Goal: Task Accomplishment & Management: Use online tool/utility

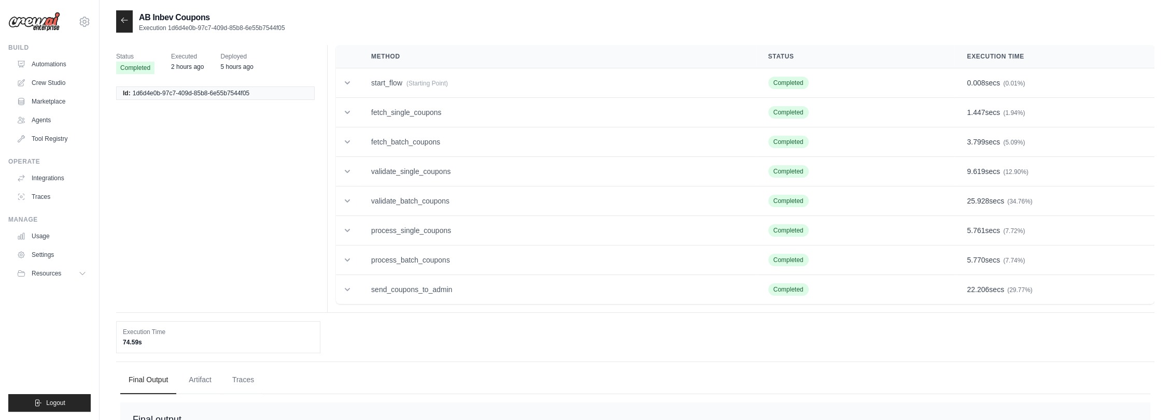
click at [122, 19] on icon at bounding box center [124, 20] width 8 height 8
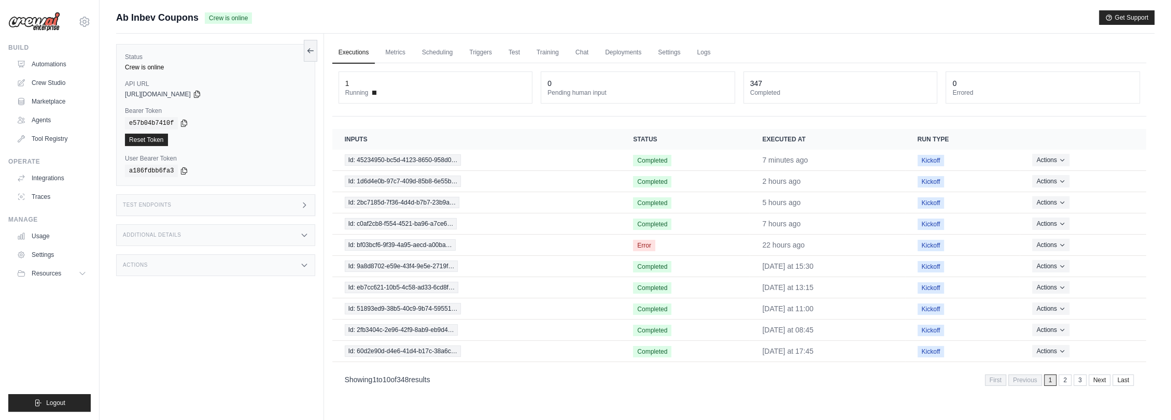
click at [350, 50] on link "Executions" at bounding box center [353, 53] width 43 height 22
click at [622, 51] on link "Deployments" at bounding box center [623, 53] width 49 height 22
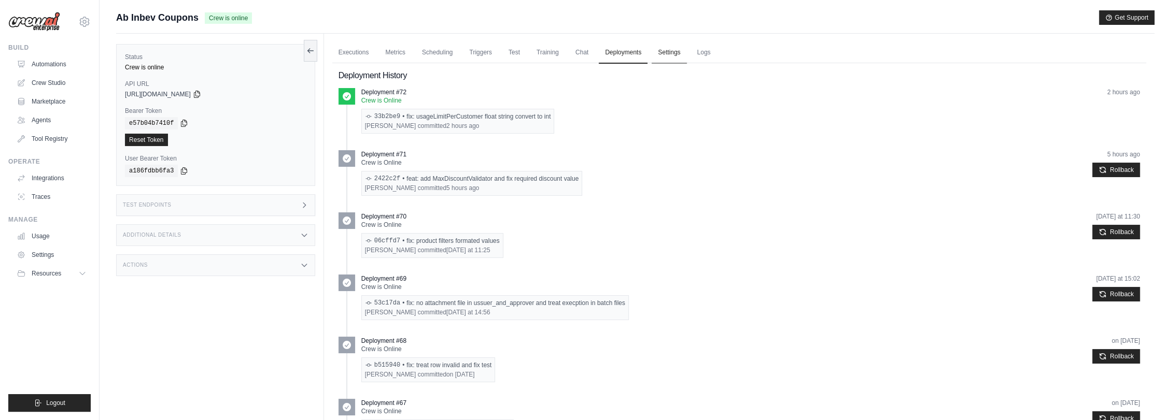
click at [659, 54] on link "Settings" at bounding box center [669, 53] width 35 height 22
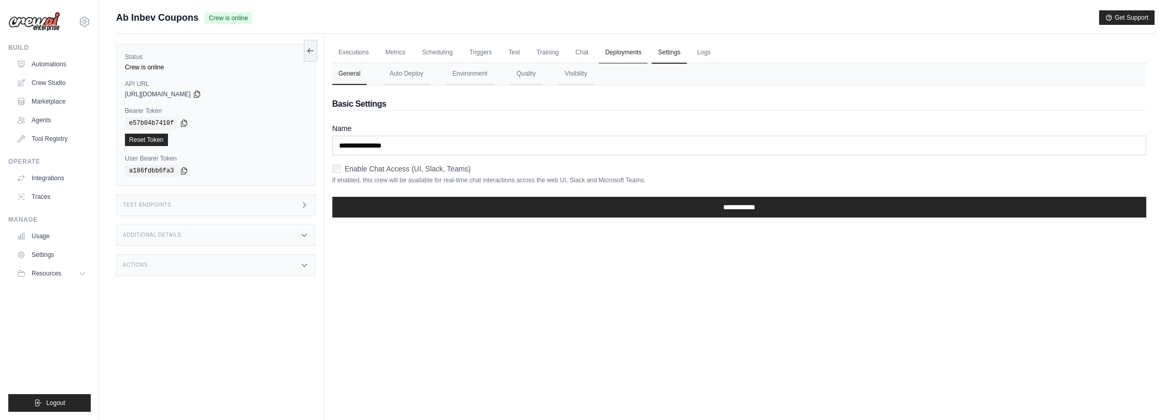
click at [622, 54] on link "Deployments" at bounding box center [623, 53] width 49 height 22
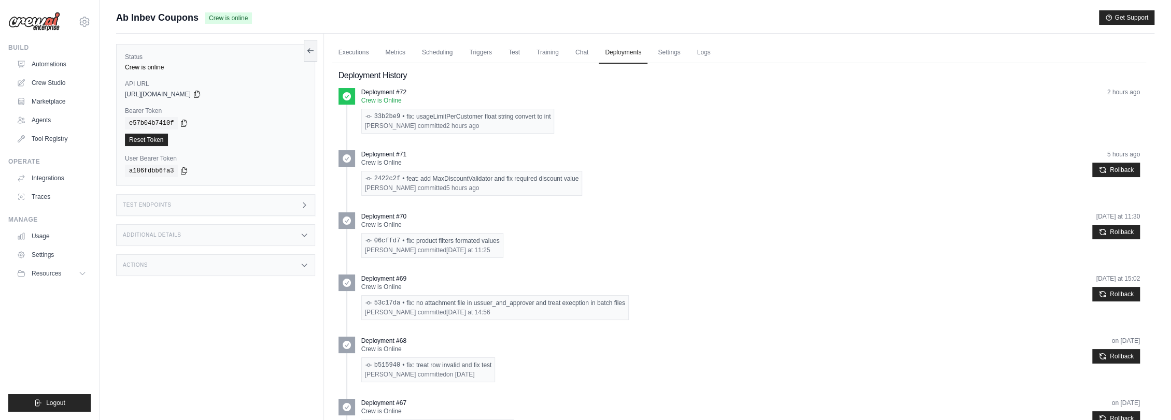
click at [206, 260] on div "Actions" at bounding box center [215, 266] width 199 height 22
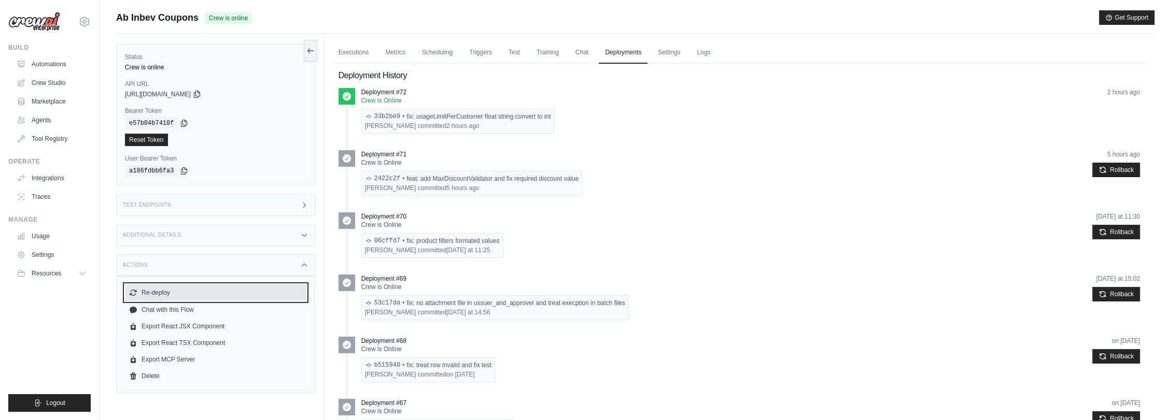
click at [189, 288] on button "Re-deploy" at bounding box center [215, 293] width 181 height 17
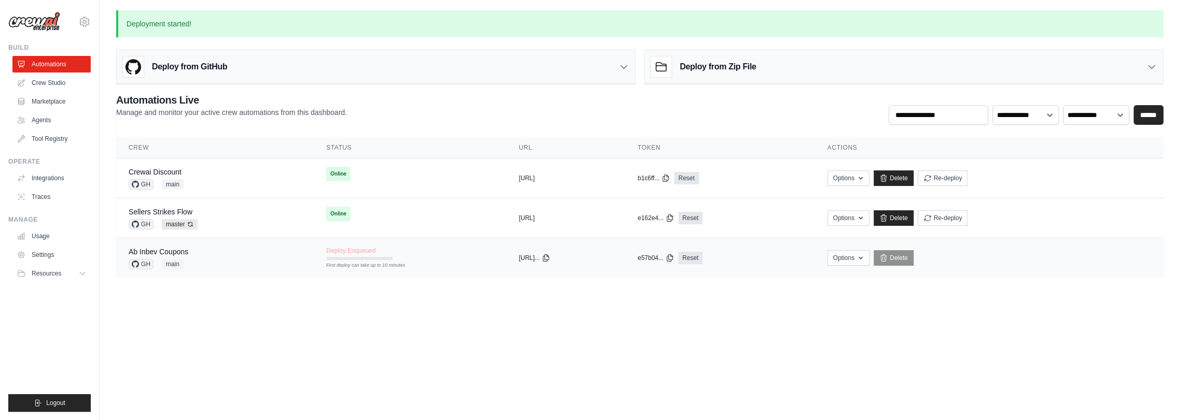
click at [344, 259] on div "First deploy can take up to 10 minutes" at bounding box center [359, 258] width 66 height 3
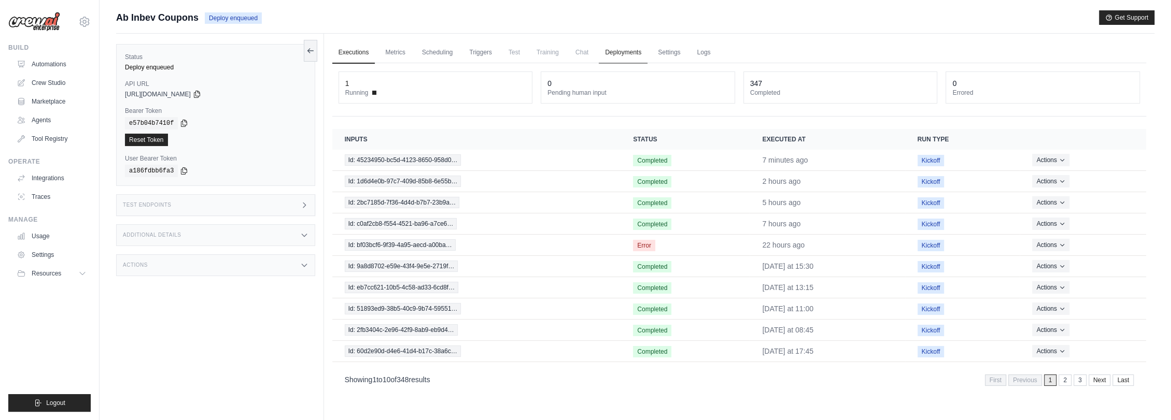
click at [626, 51] on link "Deployments" at bounding box center [623, 53] width 49 height 22
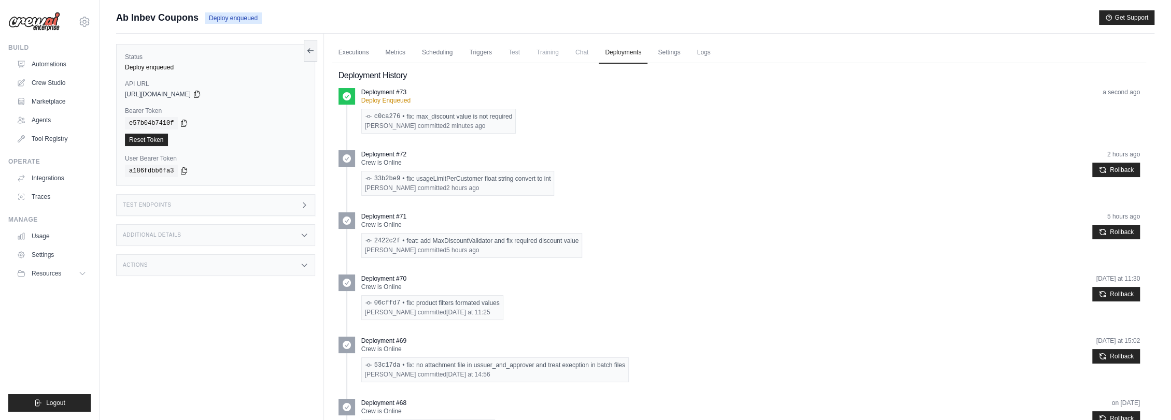
click at [343, 48] on link "Executions" at bounding box center [353, 53] width 43 height 22
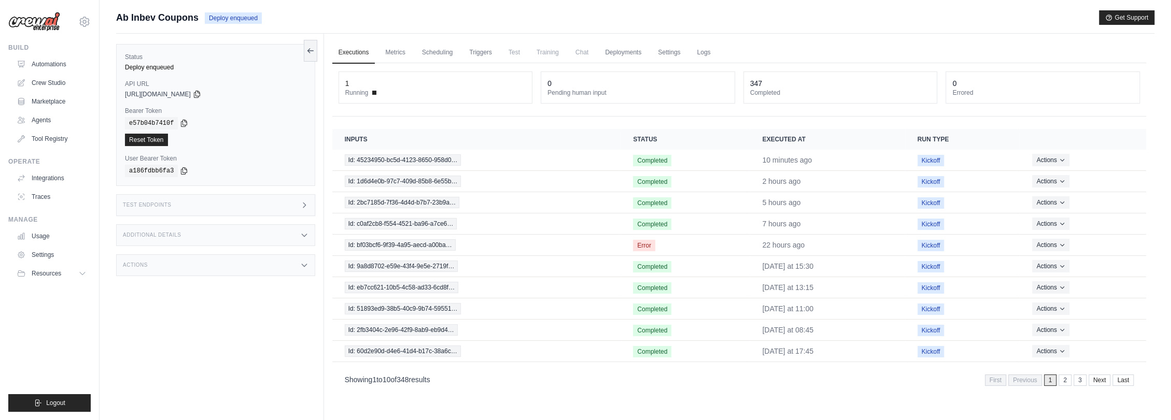
click at [392, 7] on main "Submit a support request Describe your issue or question * Please be specific a…" at bounding box center [636, 232] width 1072 height 464
click at [639, 53] on link "Deployments" at bounding box center [623, 53] width 49 height 22
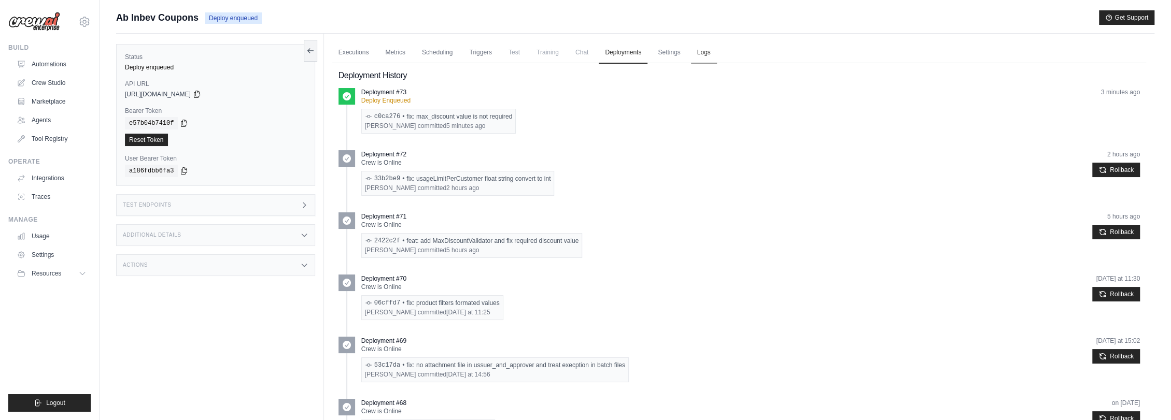
click at [708, 52] on link "Logs" at bounding box center [704, 53] width 26 height 22
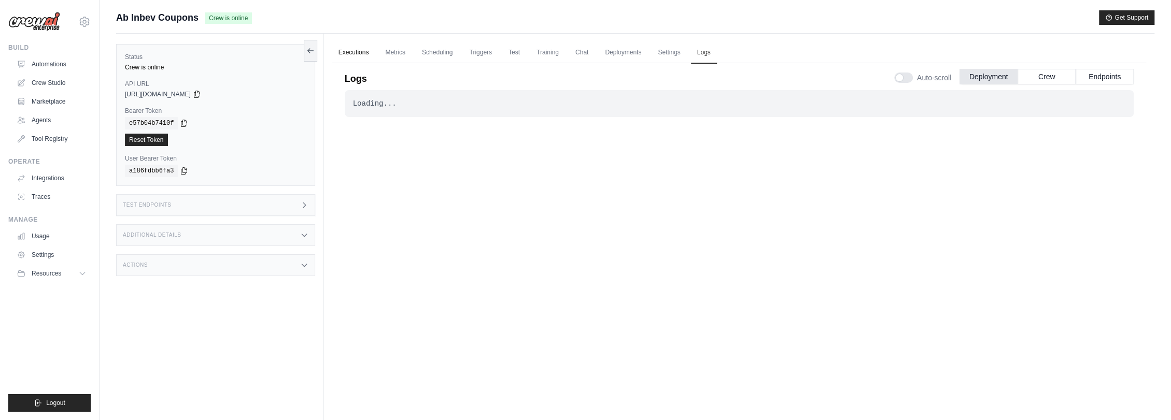
click at [356, 47] on link "Executions" at bounding box center [353, 53] width 43 height 22
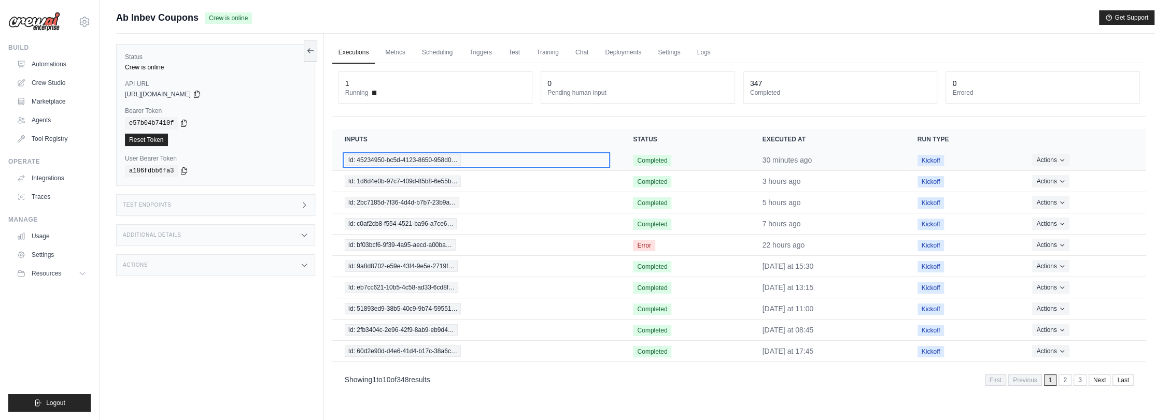
click at [449, 159] on span "Id: 45234950-bc5d-4123-8650-958d0…" at bounding box center [403, 159] width 117 height 11
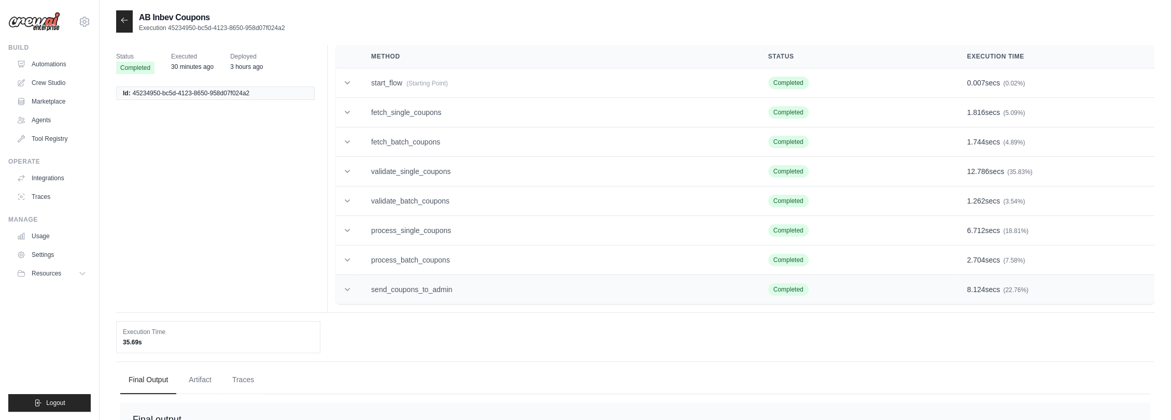
click at [476, 281] on td "send_coupons_to_admin" at bounding box center [557, 290] width 397 height 30
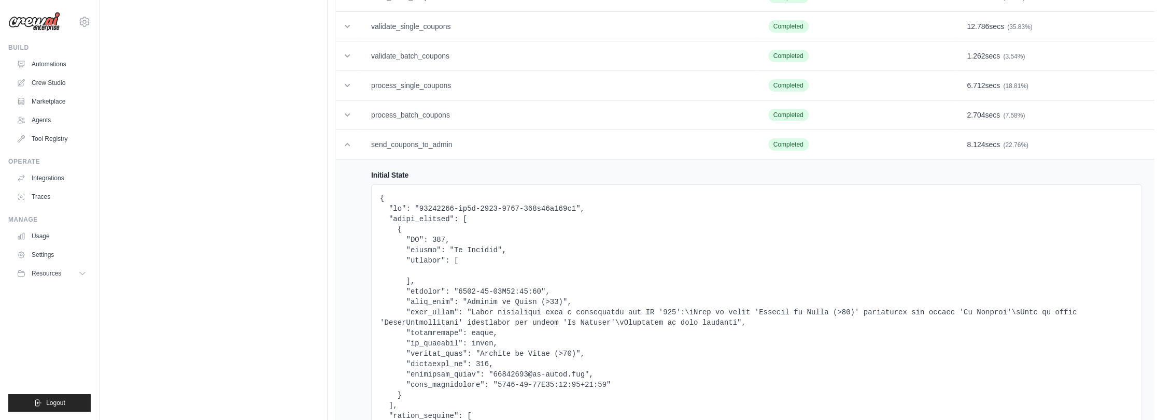
scroll to position [173, 0]
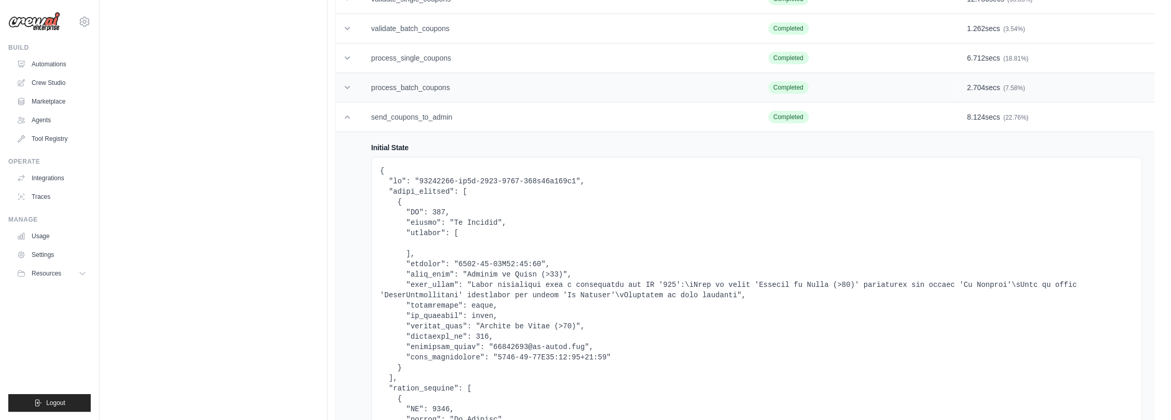
click at [441, 88] on td "process_batch_coupons" at bounding box center [557, 88] width 397 height 30
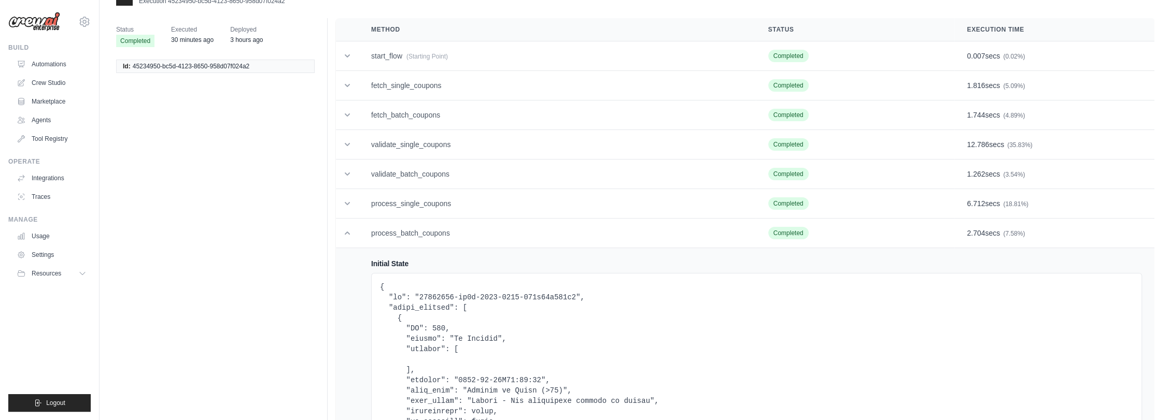
scroll to position [0, 0]
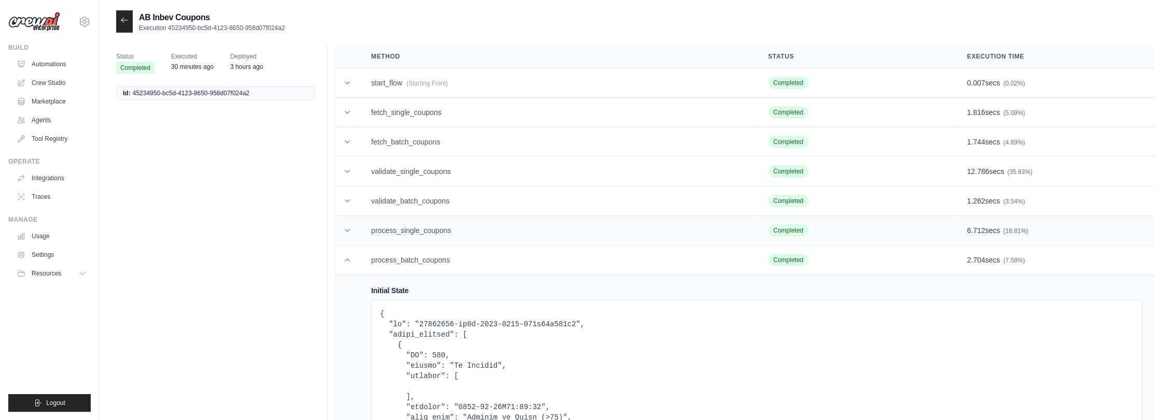
click at [444, 225] on td "process_single_coupons" at bounding box center [557, 231] width 397 height 30
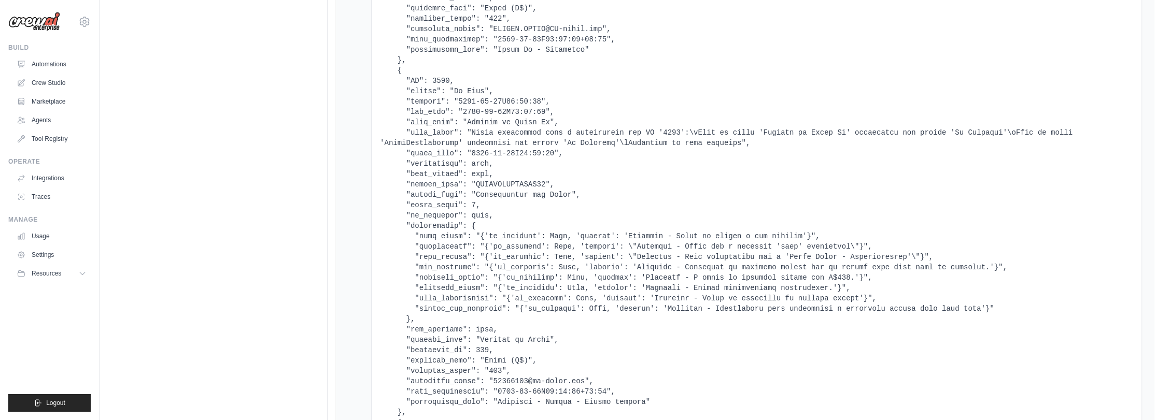
scroll to position [3629, 0]
drag, startPoint x: 405, startPoint y: 216, endPoint x: 481, endPoint y: 218, distance: 76.2
click at [481, 218] on pre at bounding box center [756, 155] width 753 height 1337
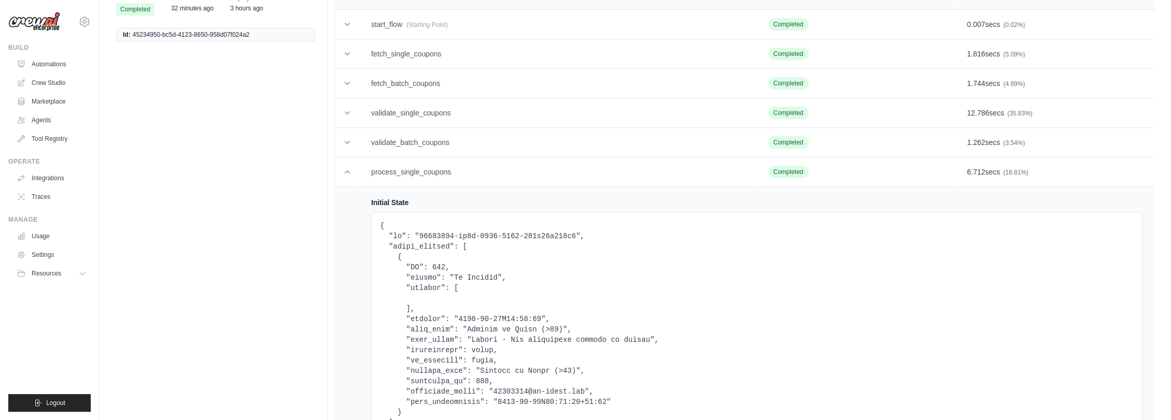
scroll to position [0, 0]
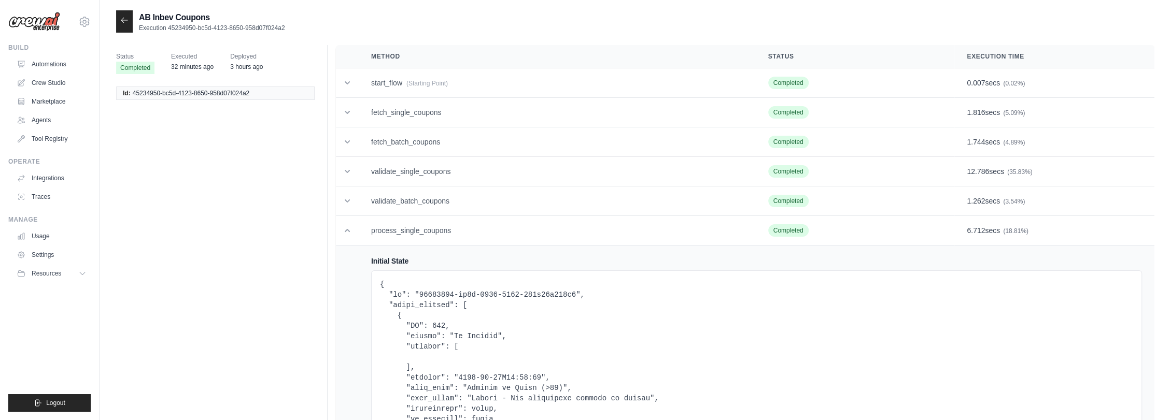
click at [119, 19] on div at bounding box center [124, 21] width 17 height 22
click at [124, 23] on icon at bounding box center [124, 20] width 8 height 8
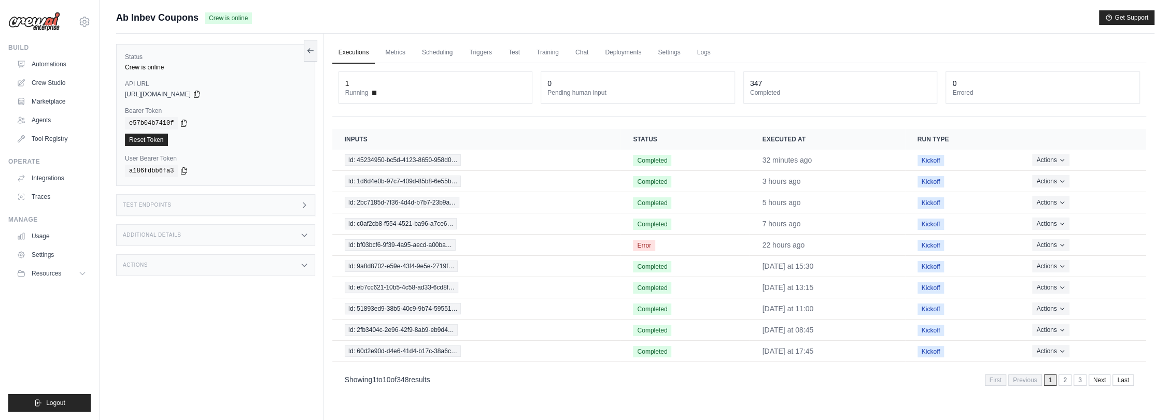
click at [248, 261] on div "Actions" at bounding box center [215, 266] width 199 height 22
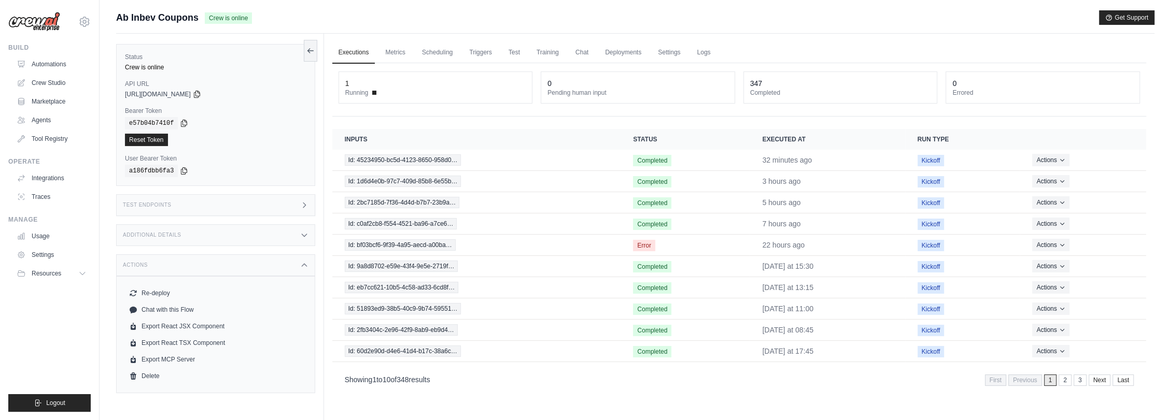
click at [201, 204] on div "Test Endpoints" at bounding box center [215, 205] width 199 height 22
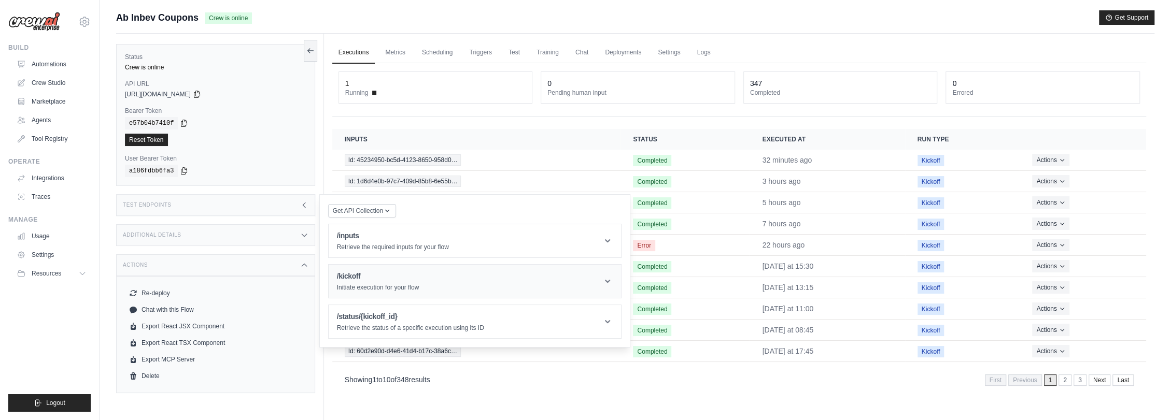
click at [374, 276] on h1 "/kickoff" at bounding box center [378, 276] width 82 height 10
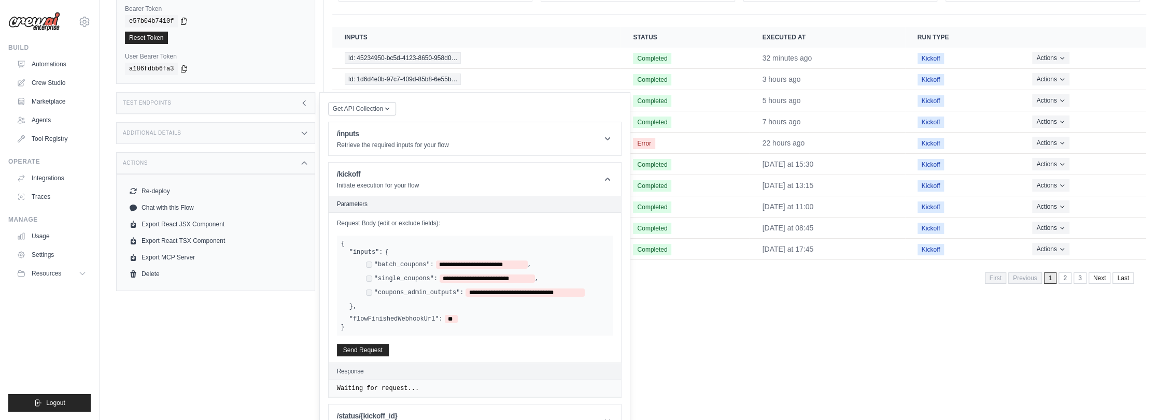
scroll to position [128, 0]
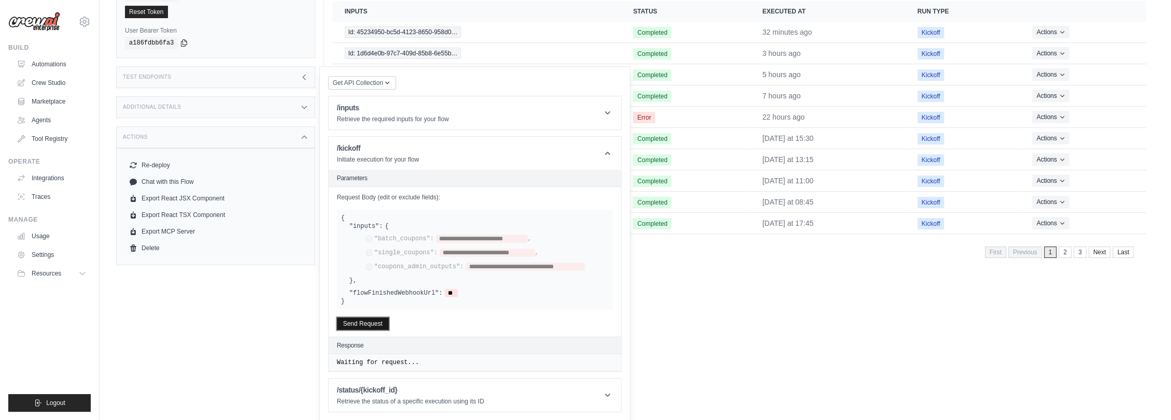
click at [373, 322] on button "Send Request" at bounding box center [363, 324] width 52 height 12
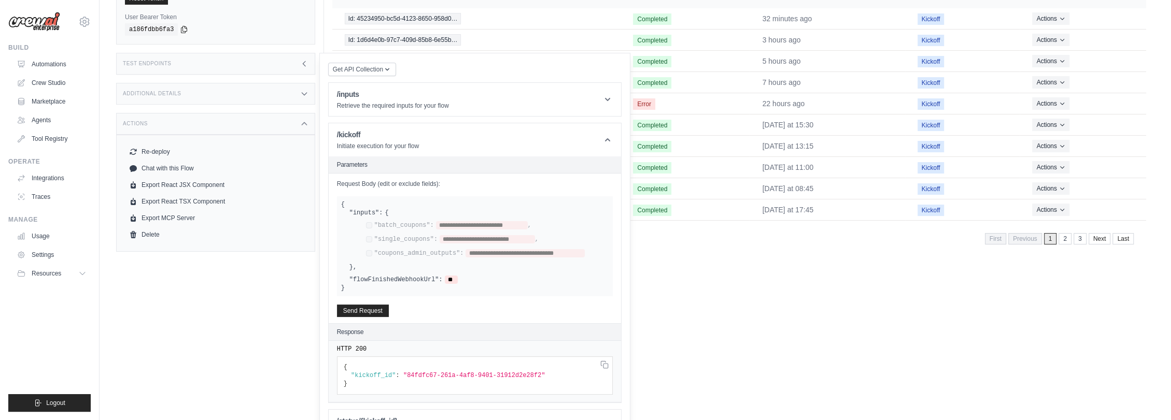
scroll to position [172, 0]
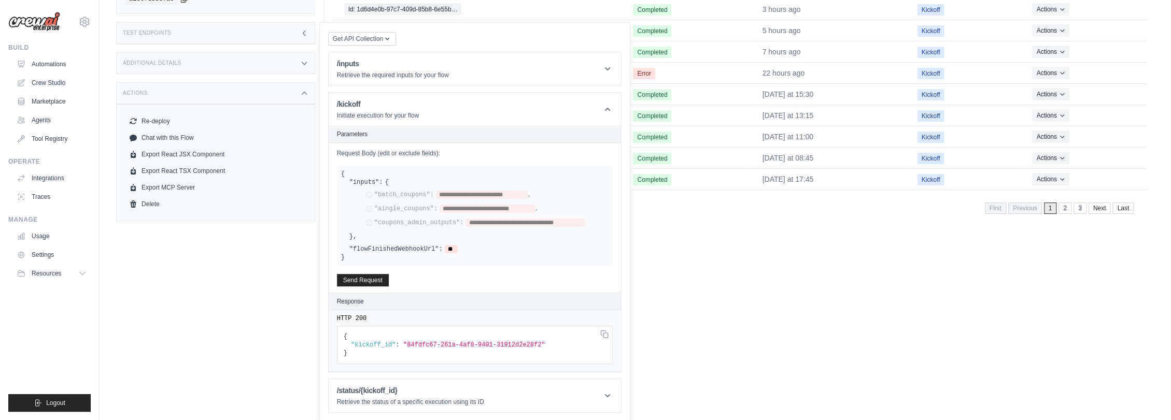
click at [369, 174] on div "**********" at bounding box center [475, 216] width 276 height 100
click at [384, 139] on header "Parameters" at bounding box center [475, 134] width 292 height 17
click at [411, 105] on h1 "/kickoff" at bounding box center [378, 104] width 82 height 10
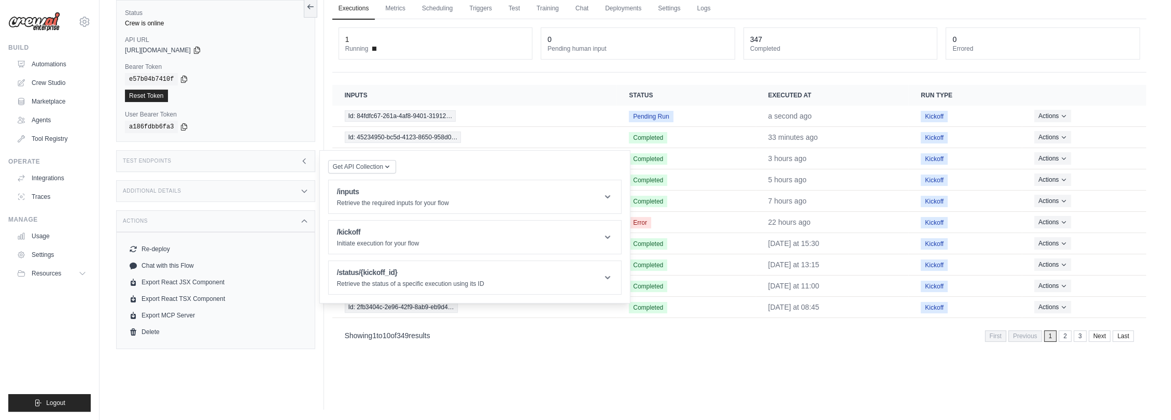
click at [298, 166] on div "Test Endpoints" at bounding box center [215, 161] width 199 height 22
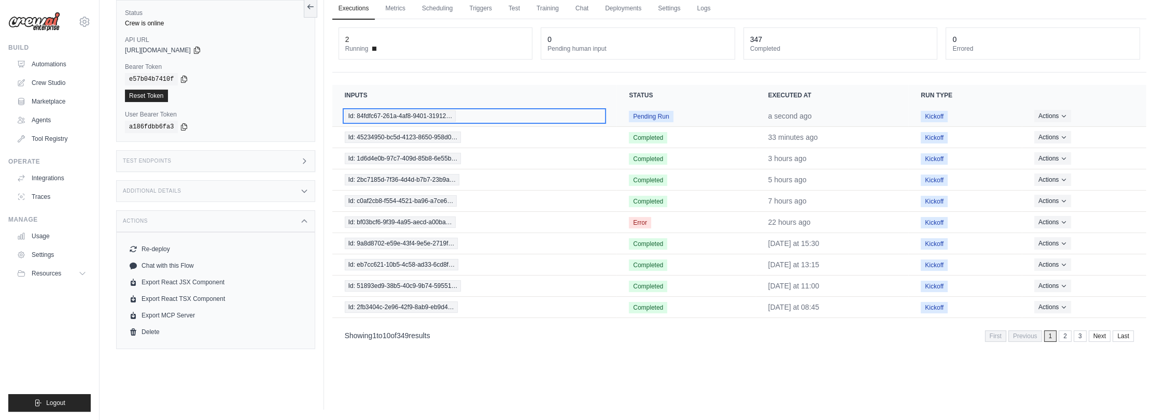
click at [438, 114] on span "Id: 84fdfc67-261a-4af8-9401-31912…" at bounding box center [400, 115] width 111 height 11
